Goal: Transaction & Acquisition: Download file/media

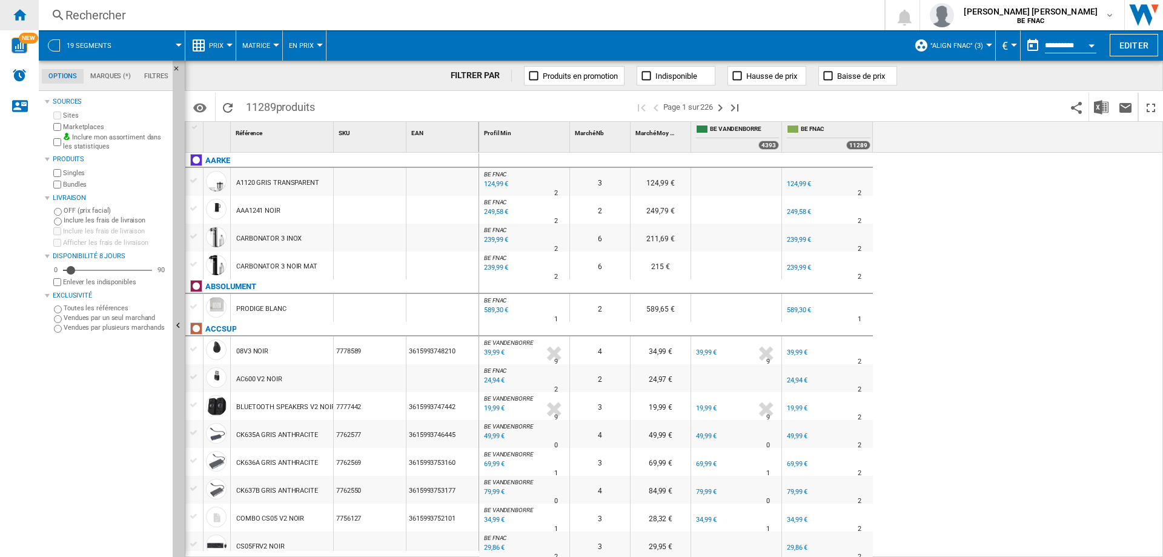
click at [15, 12] on ng-md-icon "Accueil" at bounding box center [19, 14] width 15 height 15
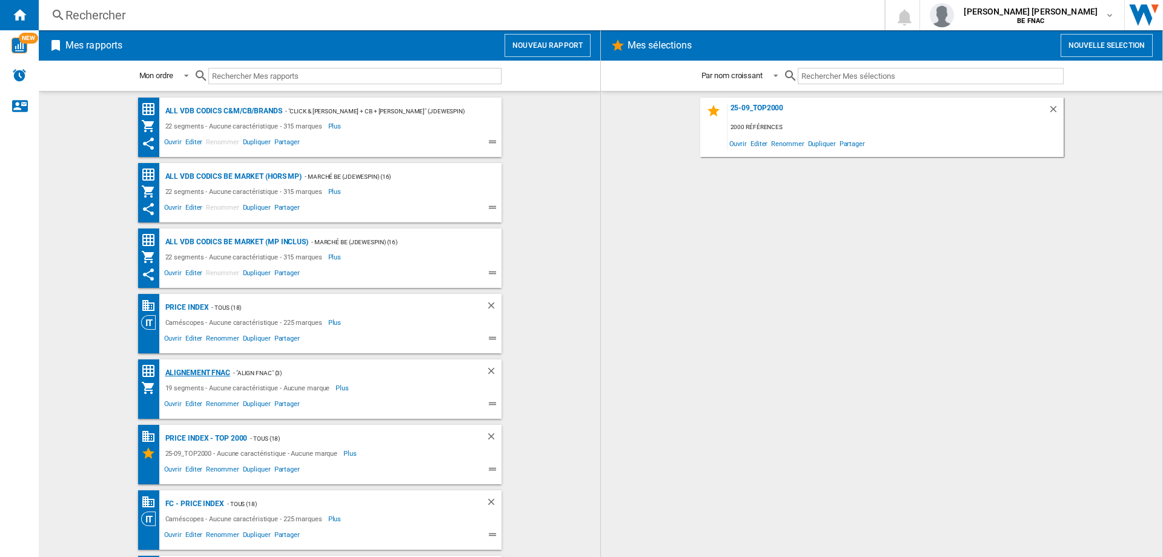
click at [178, 374] on div "Alignement Fnac" at bounding box center [196, 372] width 68 height 15
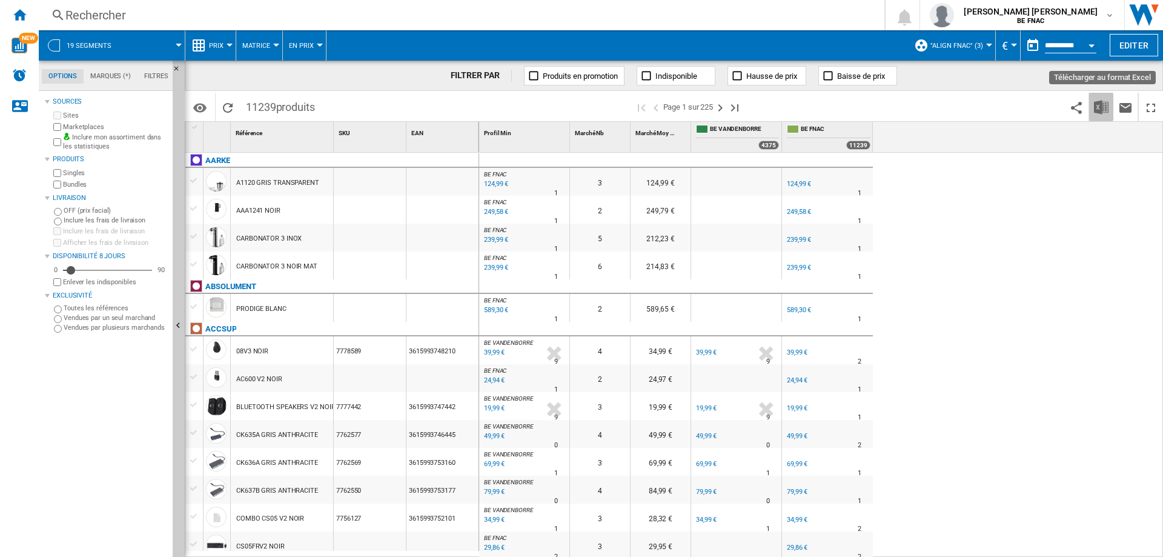
click at [1099, 108] on img "Télécharger au format Excel" at bounding box center [1101, 107] width 15 height 15
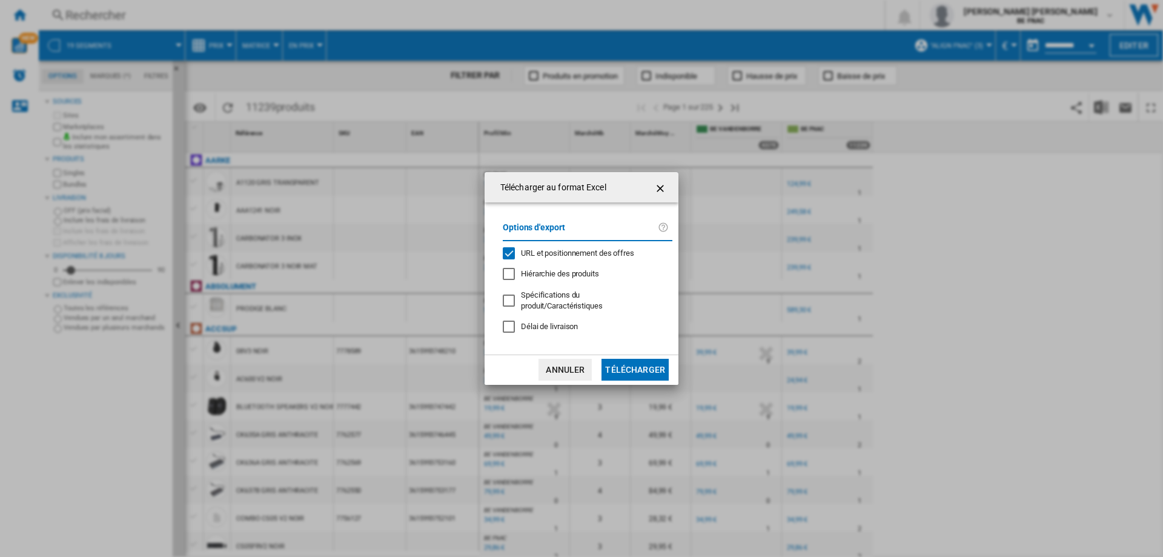
click at [556, 258] on span "URL et positionnement des offres" at bounding box center [577, 252] width 113 height 9
click at [556, 322] on span "Délai de livraison" at bounding box center [549, 326] width 57 height 9
click at [620, 363] on button "Télécharger" at bounding box center [635, 370] width 67 height 22
